Goal: Information Seeking & Learning: Check status

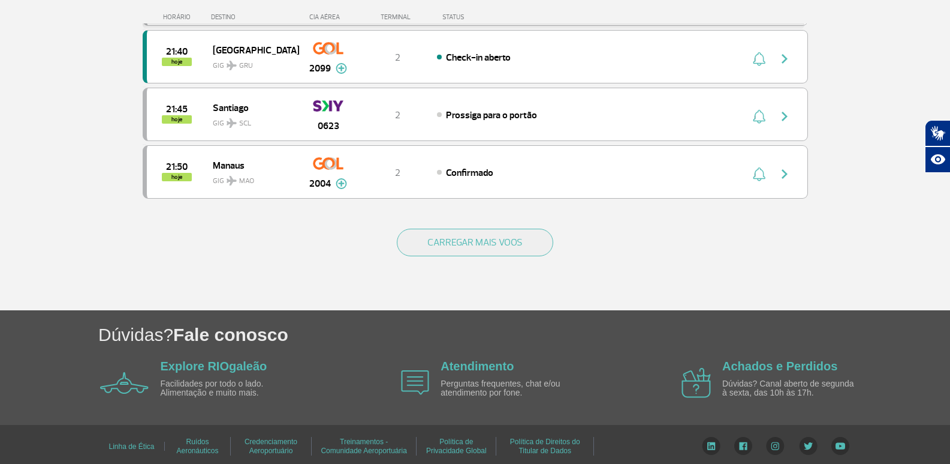
scroll to position [1161, 0]
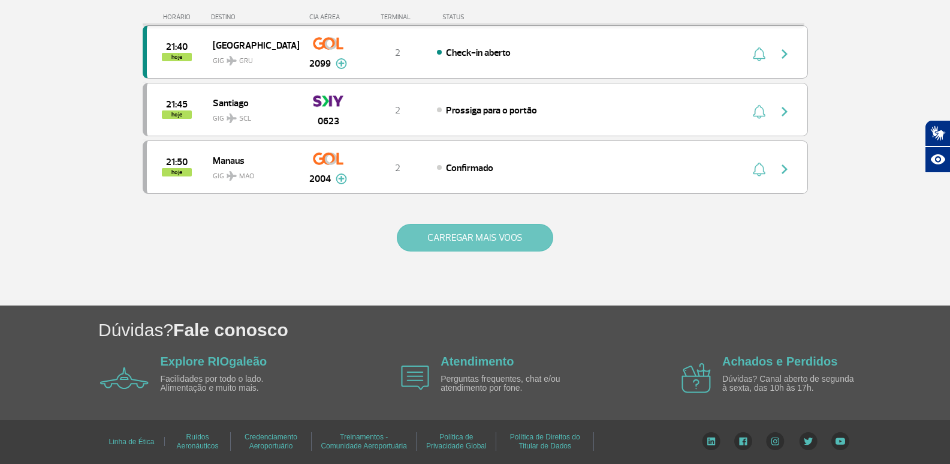
click at [455, 243] on button "CARREGAR MAIS VOOS" at bounding box center [475, 238] width 157 height 28
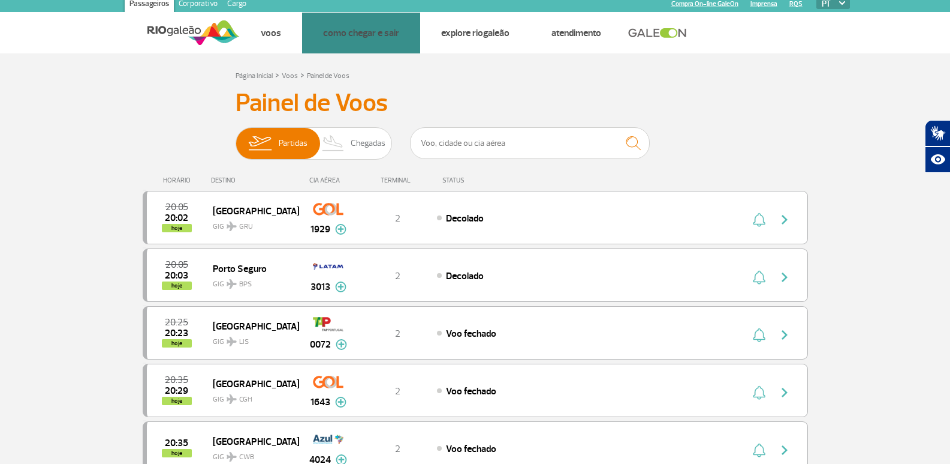
scroll to position [0, 0]
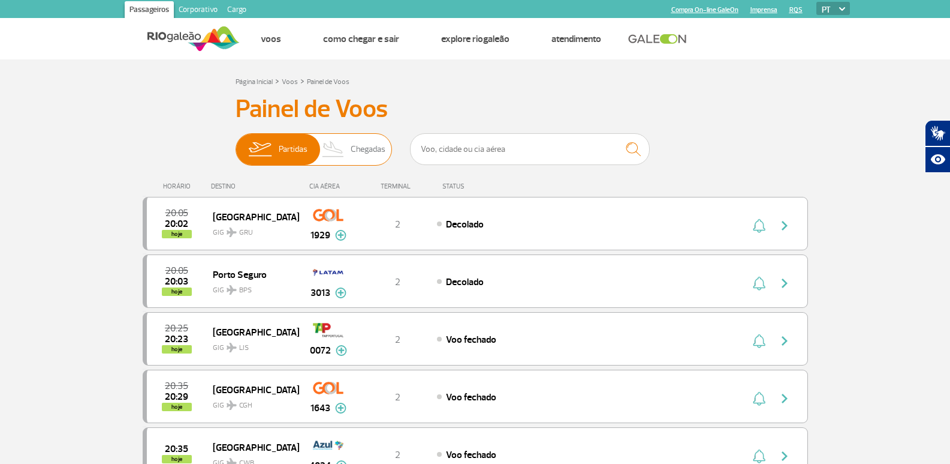
click at [350, 136] on img at bounding box center [333, 149] width 35 height 31
click at [236, 143] on input "Partidas Chegadas" at bounding box center [236, 143] width 0 height 0
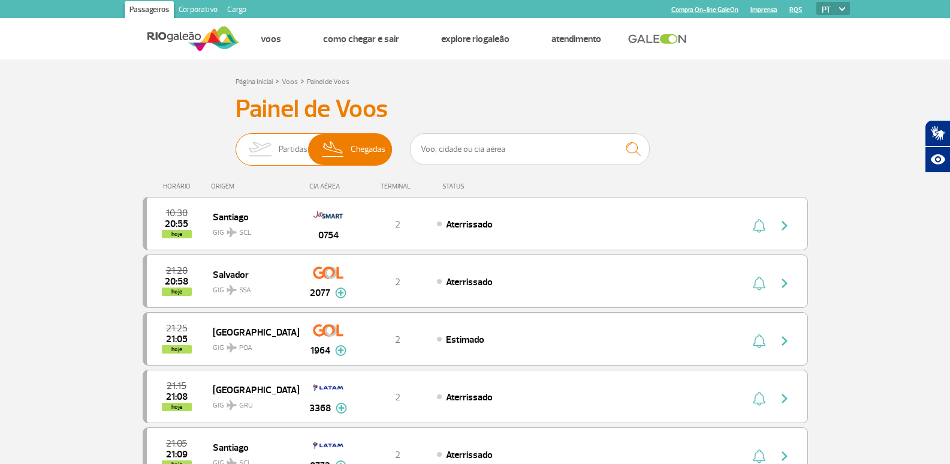
click at [278, 148] on img at bounding box center [260, 149] width 38 height 31
click at [236, 143] on input "Partidas Chegadas" at bounding box center [236, 143] width 0 height 0
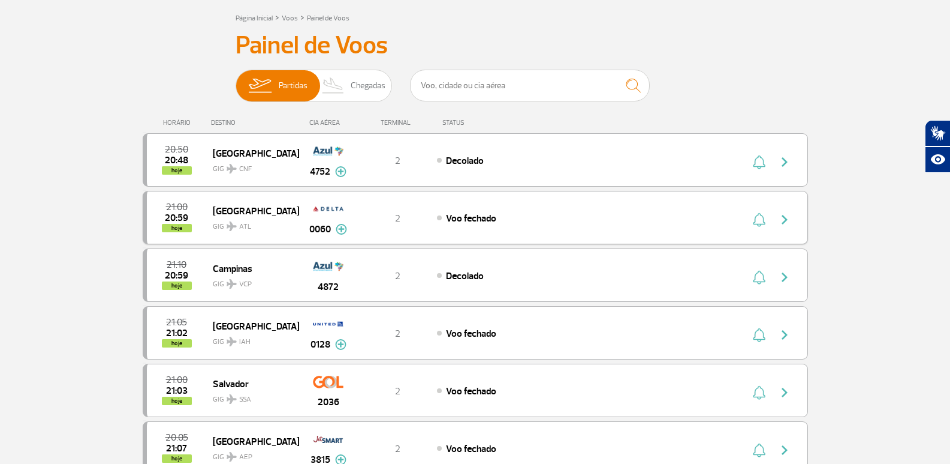
scroll to position [180, 0]
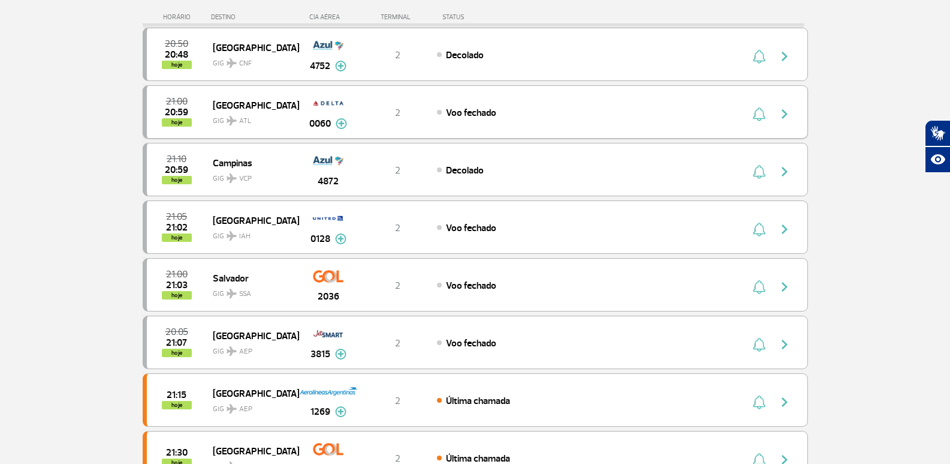
click at [345, 122] on img at bounding box center [341, 123] width 11 height 11
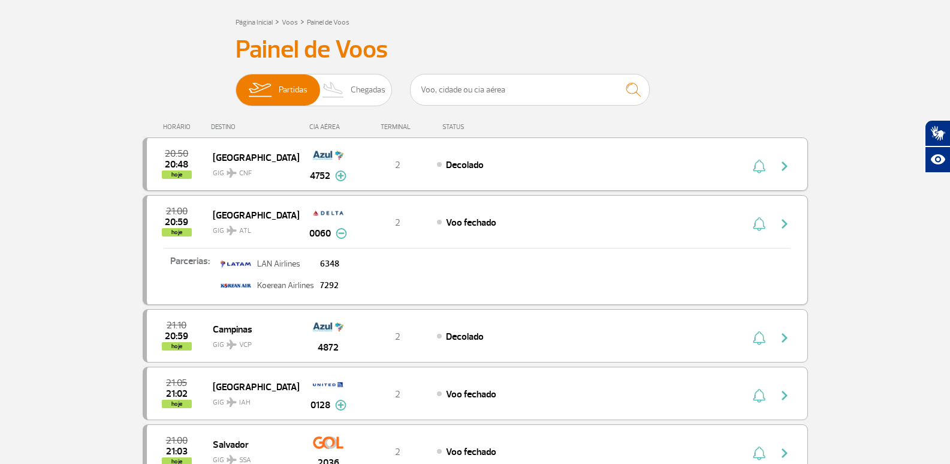
scroll to position [60, 0]
click at [351, 98] on span "Chegadas" at bounding box center [368, 89] width 35 height 31
click at [236, 83] on input "Partidas Chegadas" at bounding box center [236, 83] width 0 height 0
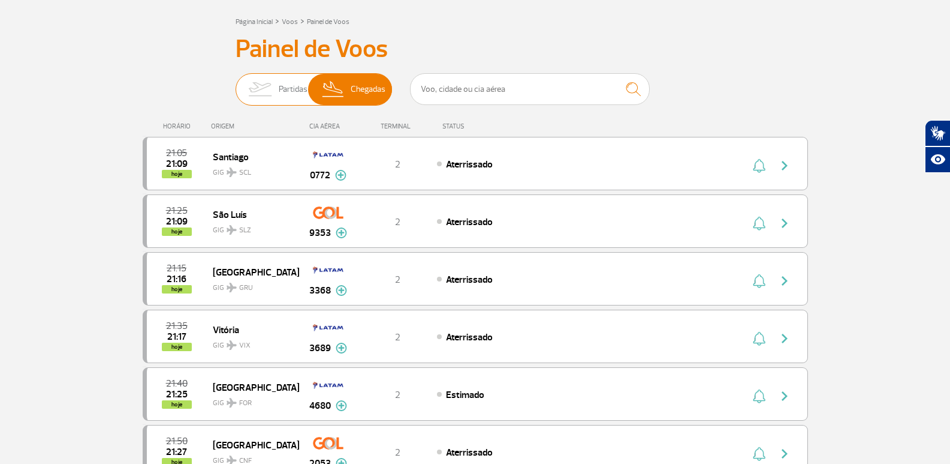
click at [274, 91] on img at bounding box center [260, 89] width 38 height 31
click at [236, 83] on input "Partidas Chegadas" at bounding box center [236, 83] width 0 height 0
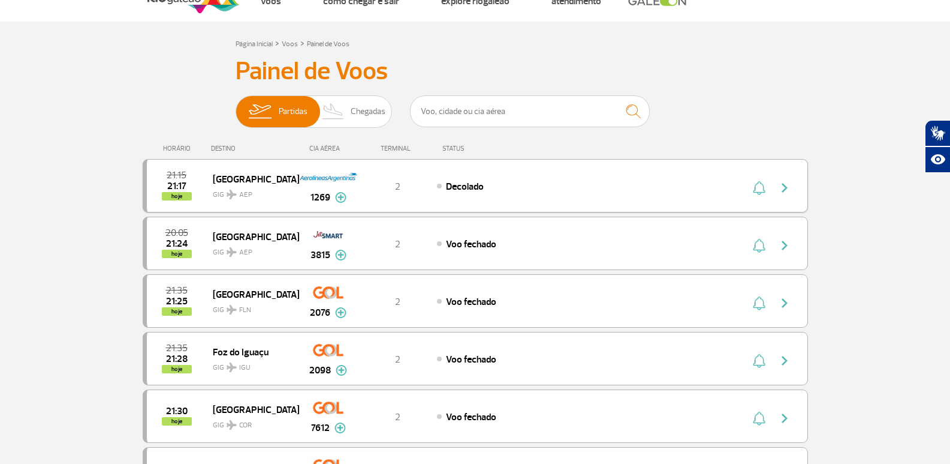
scroll to position [0, 0]
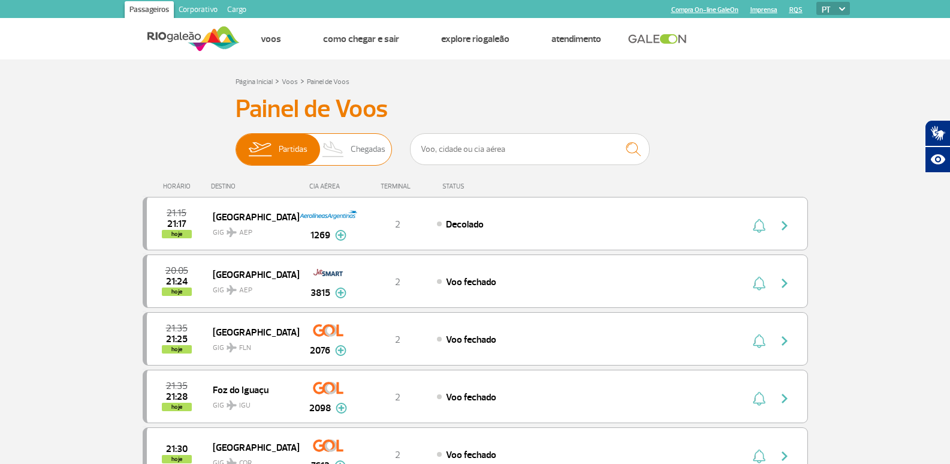
click at [355, 163] on span "Chegadas" at bounding box center [368, 149] width 35 height 31
click at [236, 143] on input "Partidas Chegadas" at bounding box center [236, 143] width 0 height 0
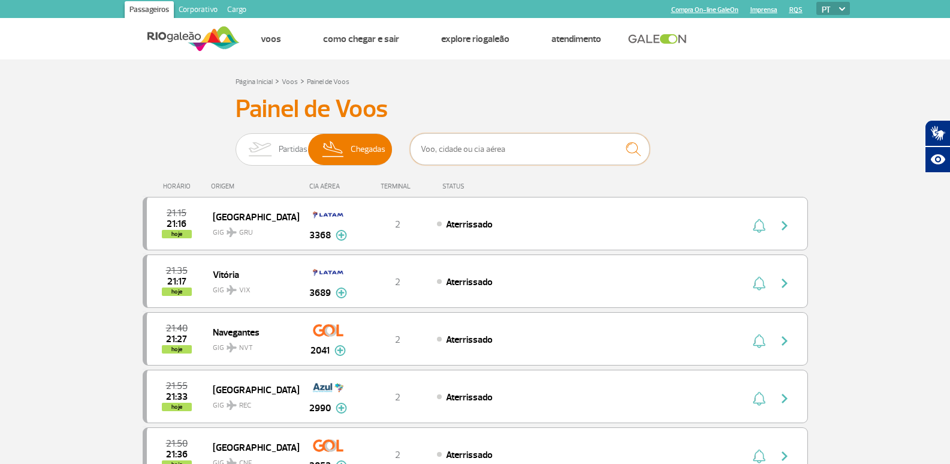
click at [515, 151] on input "text" at bounding box center [530, 149] width 240 height 32
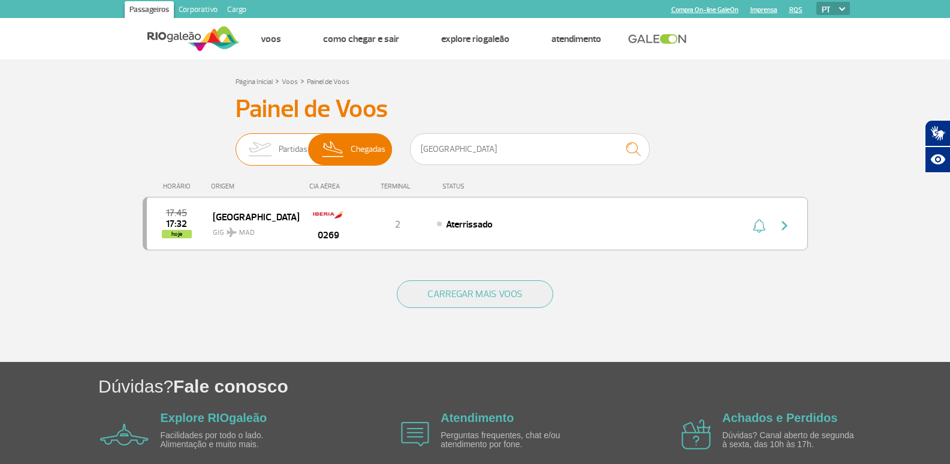
click at [272, 157] on img at bounding box center [260, 149] width 38 height 31
click at [236, 143] on input "Partidas Chegadas" at bounding box center [236, 143] width 0 height 0
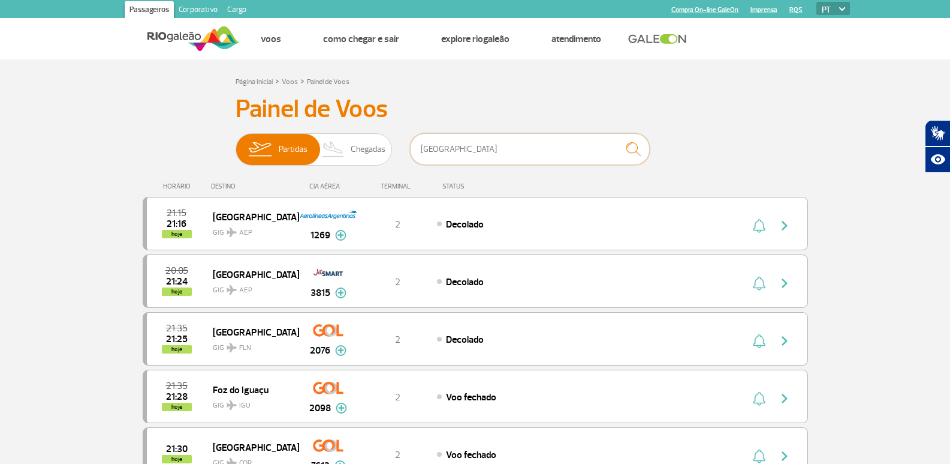
click at [445, 151] on input "[GEOGRAPHIC_DATA]" at bounding box center [530, 149] width 240 height 32
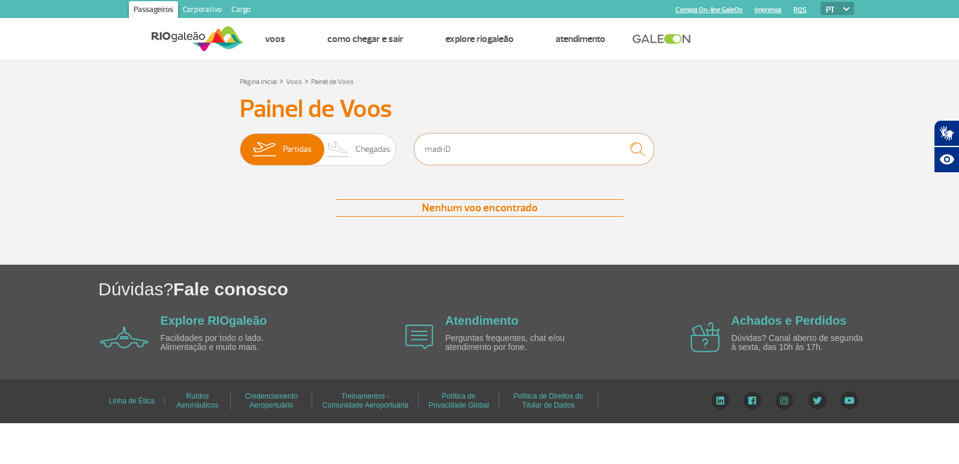
click at [502, 152] on input "madriD" at bounding box center [534, 149] width 240 height 32
type input "[GEOGRAPHIC_DATA]"
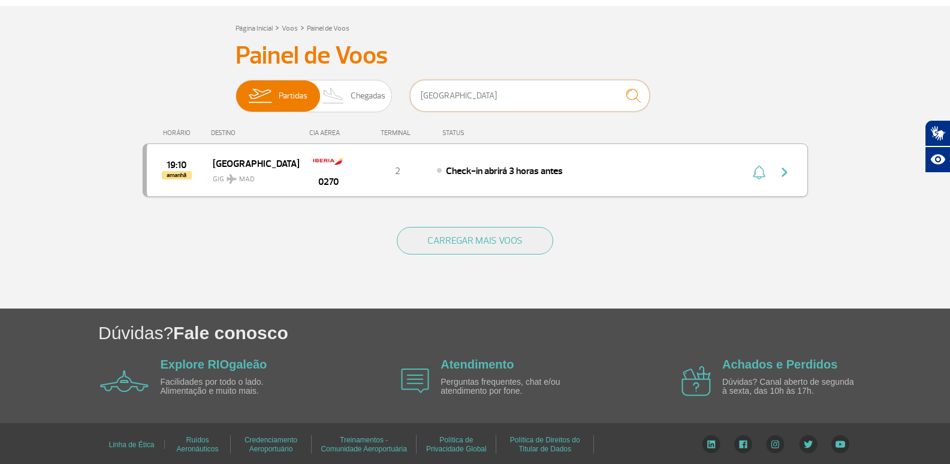
scroll to position [56, 0]
